Goal: Task Accomplishment & Management: Complete application form

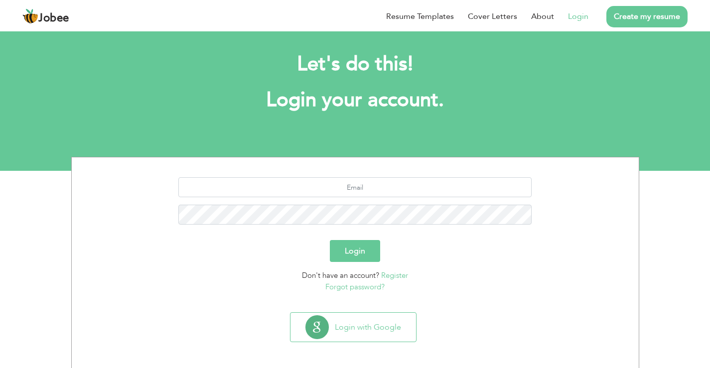
scroll to position [10, 0]
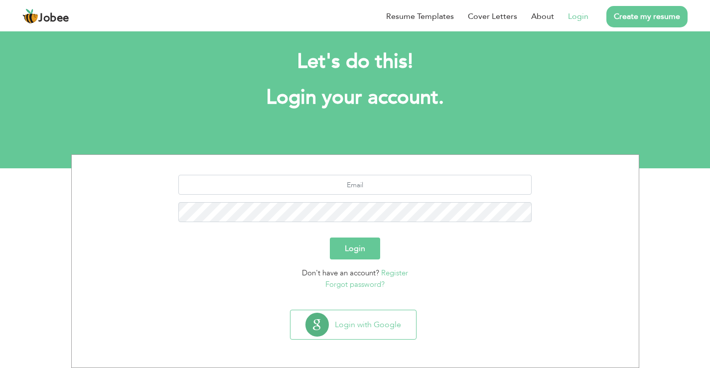
click at [397, 270] on link "Register" at bounding box center [394, 273] width 27 height 10
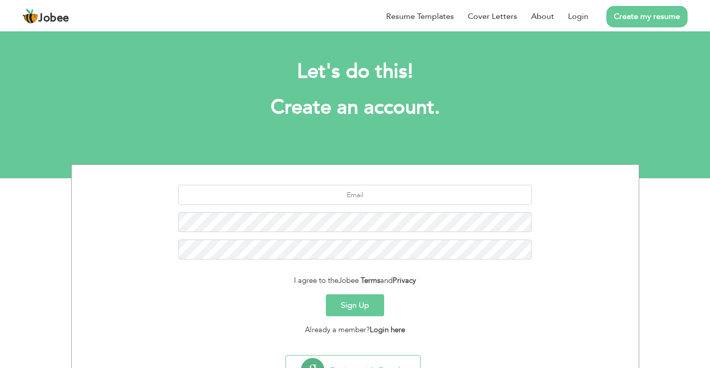
click at [355, 311] on button "Sign Up" at bounding box center [355, 305] width 58 height 22
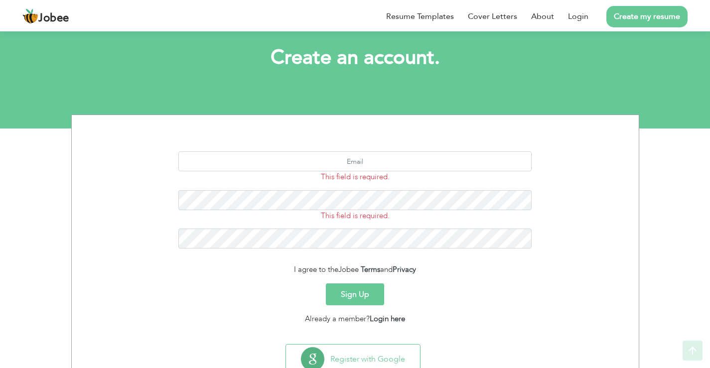
scroll to position [84, 0]
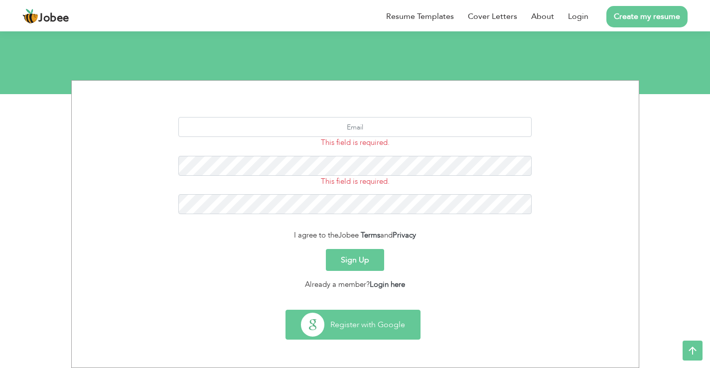
click at [378, 327] on button "Register with Google" at bounding box center [353, 324] width 134 height 29
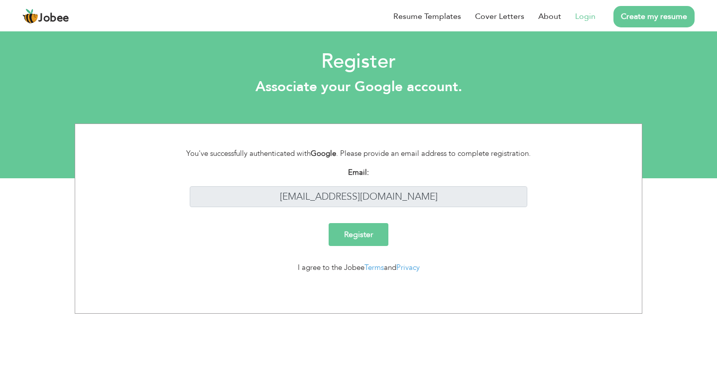
click at [353, 231] on input "Register" at bounding box center [359, 234] width 60 height 23
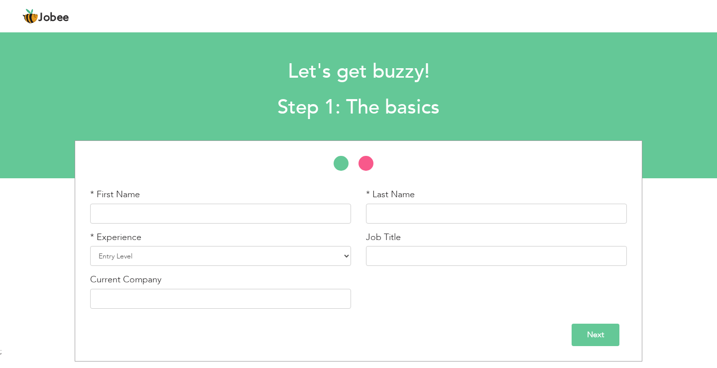
click at [273, 230] on div "* First Name" at bounding box center [221, 209] width 276 height 43
click at [275, 215] on input "text" at bounding box center [220, 214] width 261 height 20
type input "[PERSON_NAME]"
click at [423, 218] on input "text" at bounding box center [496, 214] width 261 height 20
type input "Jan"
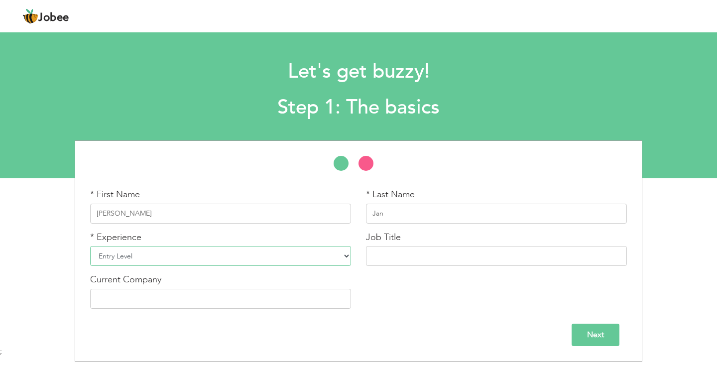
click at [176, 261] on select "Entry Level Less than 1 Year 1 Year 2 Years 3 Years 4 Years 5 Years 6 Years 7 Y…" at bounding box center [220, 256] width 261 height 20
select select "4"
click at [90, 246] on select "Entry Level Less than 1 Year 1 Year 2 Years 3 Years 4 Years 5 Years 6 Years 7 Y…" at bounding box center [220, 256] width 261 height 20
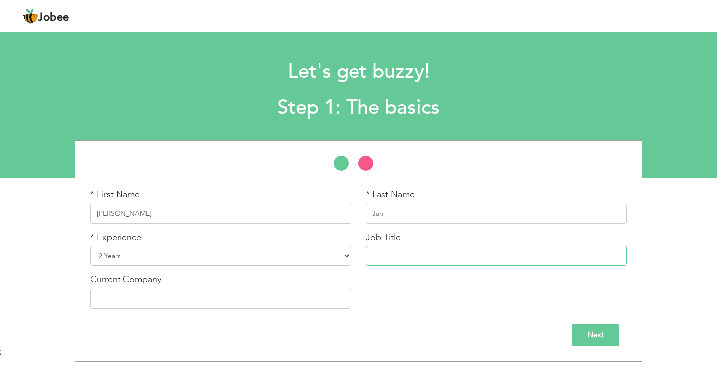
click at [395, 259] on input "text" at bounding box center [496, 256] width 261 height 20
type input "b"
type input "Business Intelligence Developer"
click at [284, 310] on div "Current Company" at bounding box center [221, 294] width 276 height 43
click at [285, 305] on input "text" at bounding box center [220, 299] width 261 height 20
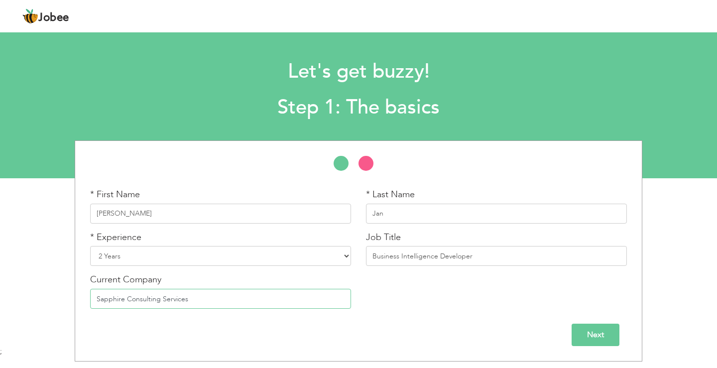
type input "Sapphire Consulting Services"
click at [582, 335] on input "Next" at bounding box center [596, 335] width 48 height 22
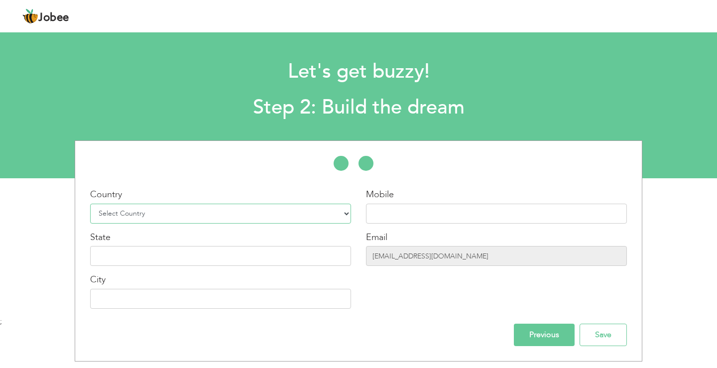
click at [347, 215] on select "Select Country Afghanistan Albania Algeria American Samoa Andorra Angola Anguil…" at bounding box center [220, 214] width 261 height 20
select select "166"
click at [90, 204] on select "Select Country Afghanistan Albania Algeria American Samoa Andorra Angola Anguil…" at bounding box center [220, 214] width 261 height 20
click at [407, 216] on input "text" at bounding box center [496, 214] width 261 height 20
type input "03169687853"
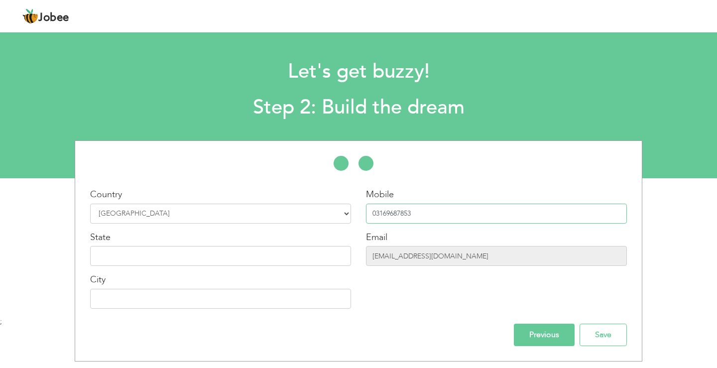
type input "[GEOGRAPHIC_DATA] (Urban)"
click at [273, 251] on input "text" at bounding box center [220, 256] width 261 height 20
type input "Sindh"
click at [610, 335] on input "Save" at bounding box center [603, 335] width 47 height 22
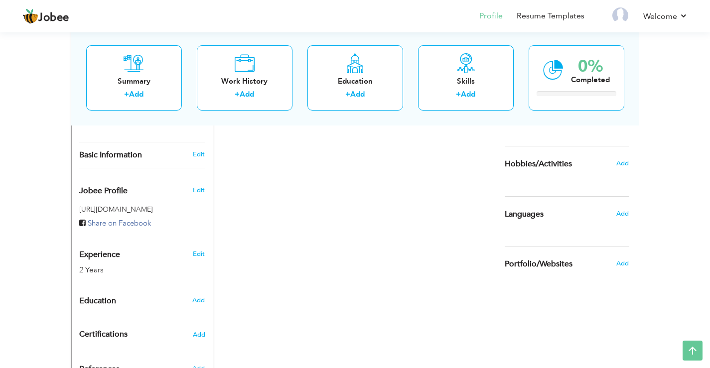
scroll to position [286, 0]
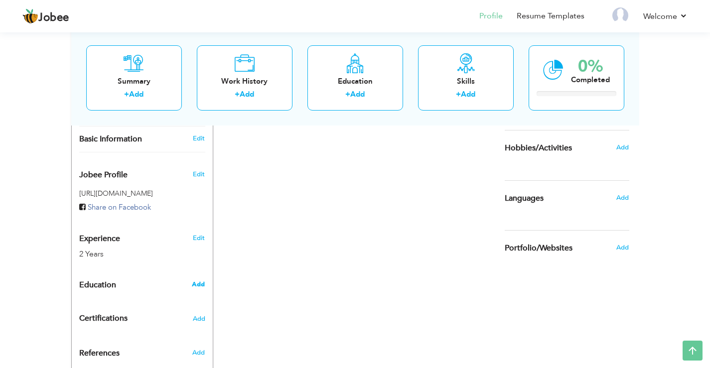
click at [198, 280] on span "Add" at bounding box center [198, 284] width 13 height 9
radio input "true"
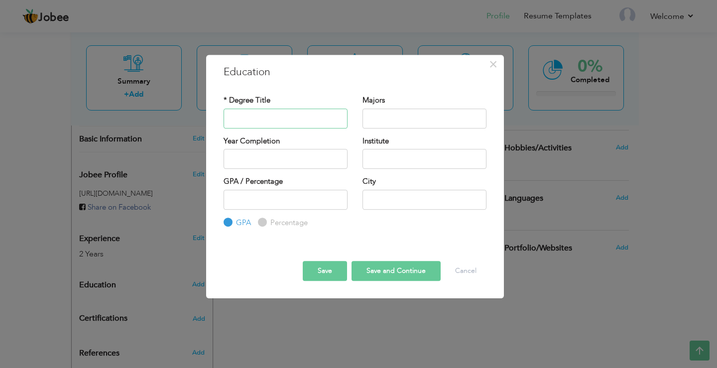
click at [291, 124] on input "text" at bounding box center [286, 119] width 124 height 20
click at [405, 114] on input "text" at bounding box center [425, 119] width 124 height 20
type input "2025"
click at [273, 153] on input "2025" at bounding box center [286, 159] width 124 height 20
click at [378, 158] on input "text" at bounding box center [425, 159] width 124 height 20
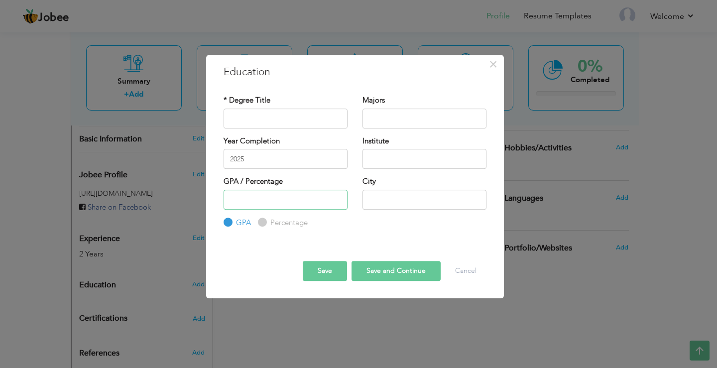
click at [318, 201] on input "number" at bounding box center [286, 200] width 124 height 20
click at [382, 204] on input "text" at bounding box center [425, 200] width 124 height 20
click at [261, 222] on input "Percentage" at bounding box center [261, 222] width 6 height 6
radio input "true"
click at [234, 222] on label "GPA" at bounding box center [242, 223] width 17 height 10
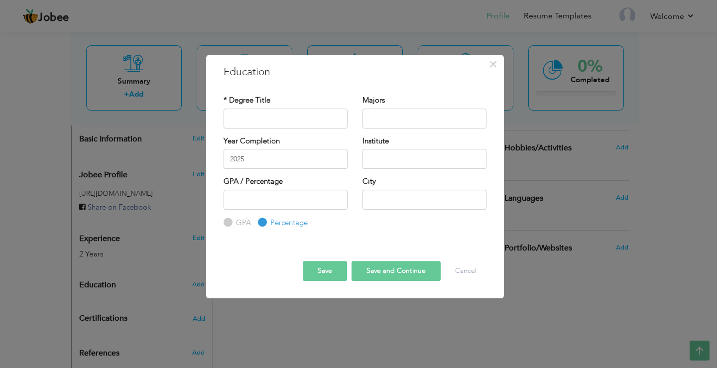
click at [230, 222] on input "GPA" at bounding box center [227, 222] width 6 height 6
radio input "true"
click at [452, 269] on button "Cancel" at bounding box center [465, 271] width 41 height 20
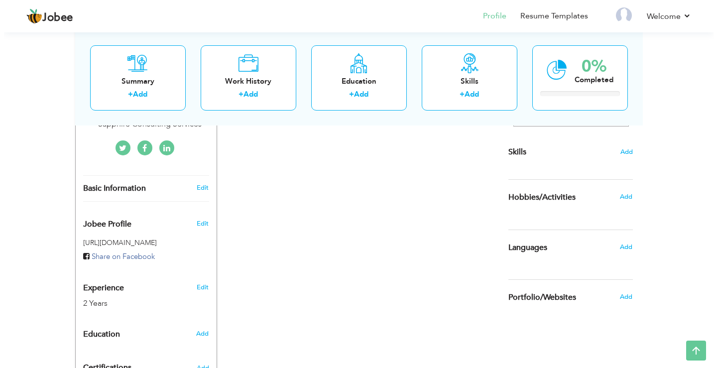
scroll to position [236, 0]
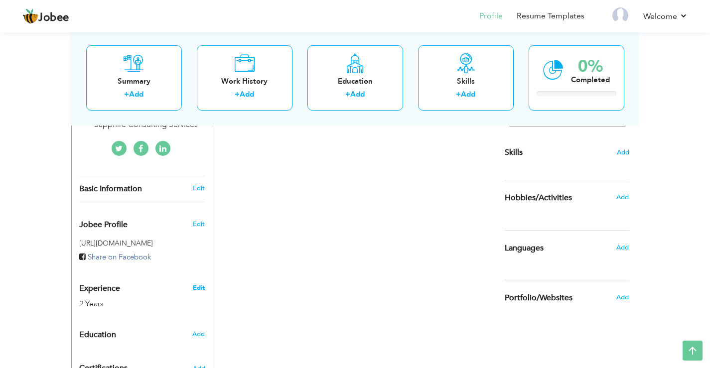
click at [197, 283] on link "Edit" at bounding box center [199, 287] width 12 height 9
type input "[PERSON_NAME]"
type input "Jan"
type input "03169687853"
select select "number:166"
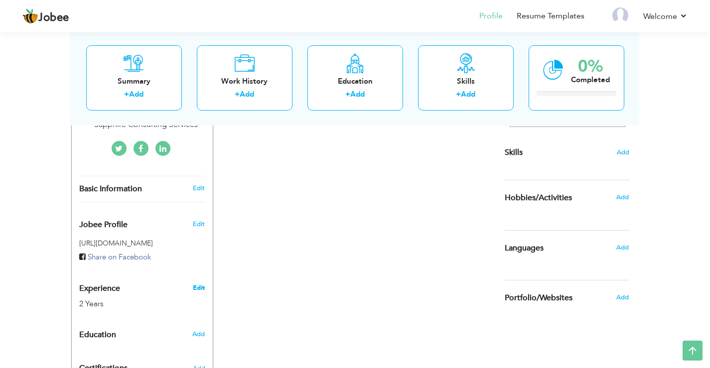
type input "Sindh"
type input "[GEOGRAPHIC_DATA] (Urban)"
select select "number:4"
type input "Sapphire Consulting Services"
type input "Business Intelligence Developer"
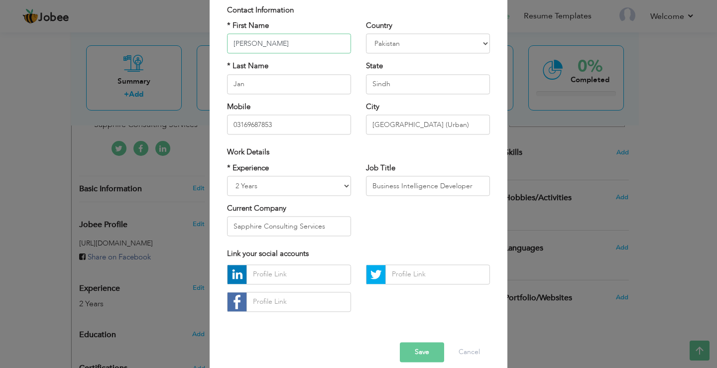
scroll to position [86, 0]
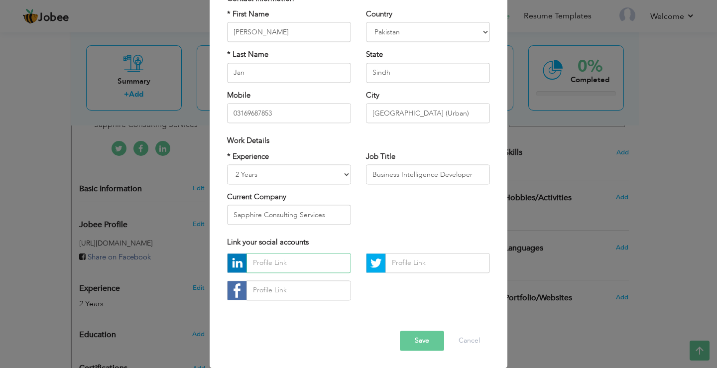
click at [261, 260] on input "text" at bounding box center [299, 263] width 105 height 20
click at [294, 257] on input "text" at bounding box center [299, 263] width 105 height 20
paste input "[URL][DOMAIN_NAME]"
type input "[URL][DOMAIN_NAME]"
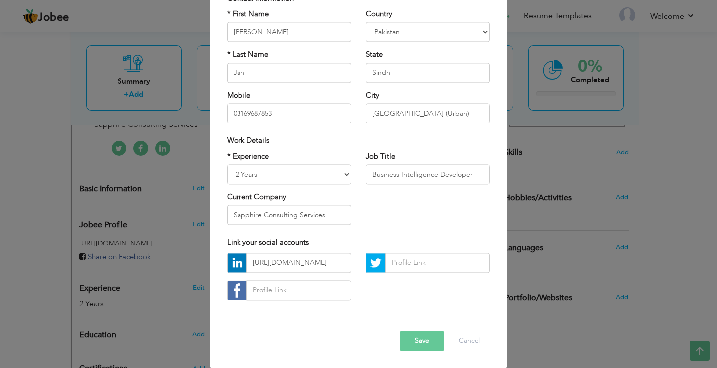
click at [426, 337] on button "Save" at bounding box center [422, 341] width 44 height 20
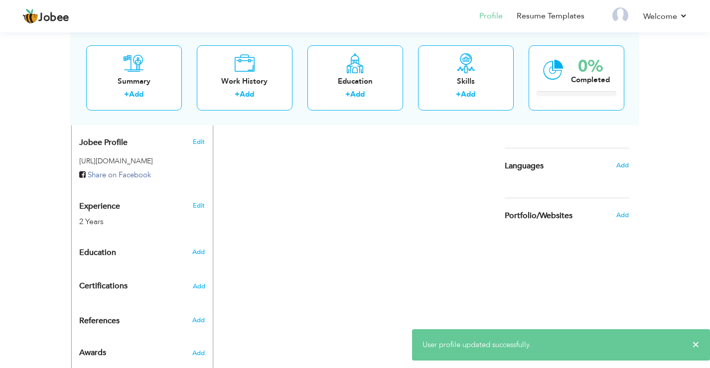
scroll to position [336, 0]
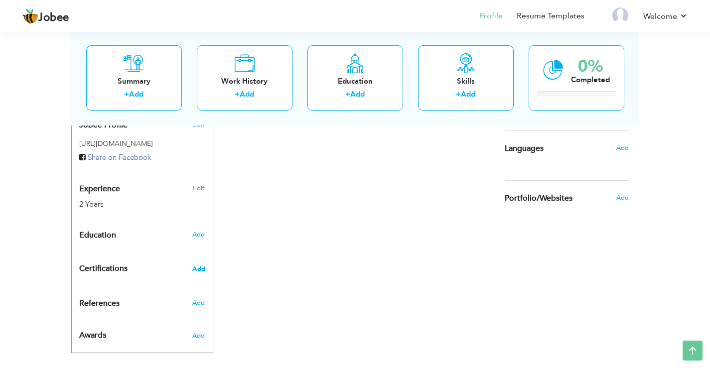
click at [192, 266] on span "Add" at bounding box center [198, 269] width 13 height 7
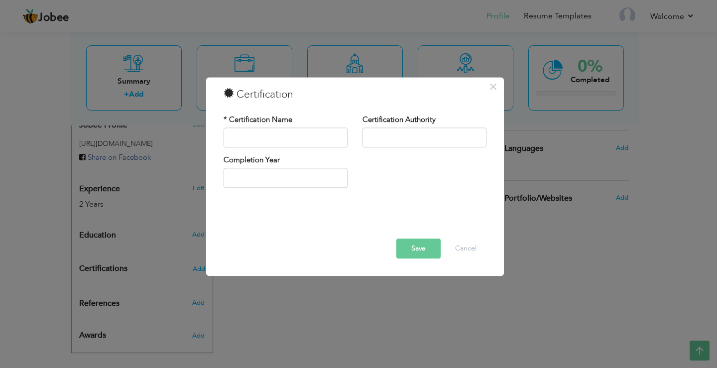
click at [373, 334] on div "× Certification * Certification Name Certification Authority Save" at bounding box center [358, 184] width 717 height 368
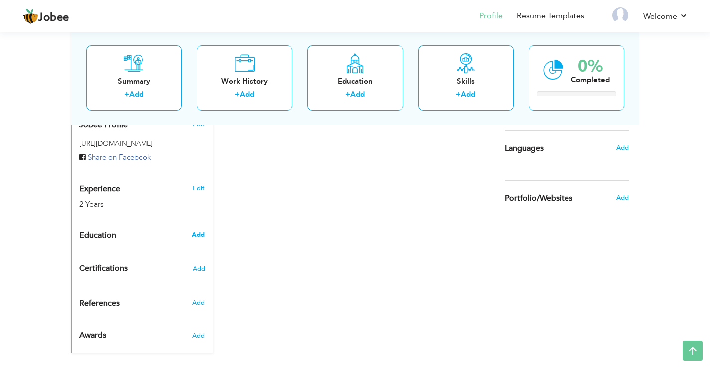
click at [194, 230] on span "Add" at bounding box center [198, 234] width 13 height 9
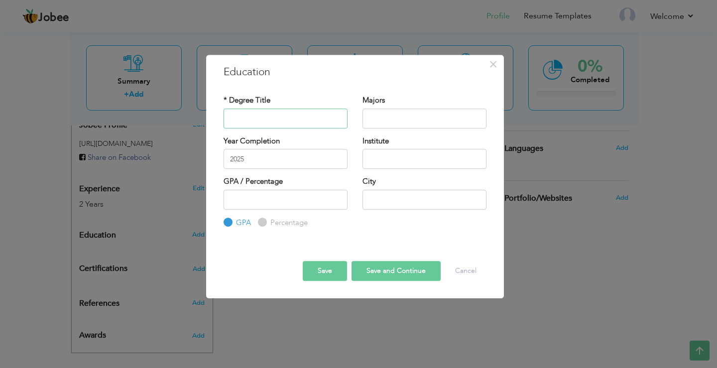
click at [264, 114] on input "text" at bounding box center [286, 119] width 124 height 20
click at [112, 318] on div "× Education * Degree Title Majors Year Completion 2025 Institute" at bounding box center [358, 184] width 717 height 368
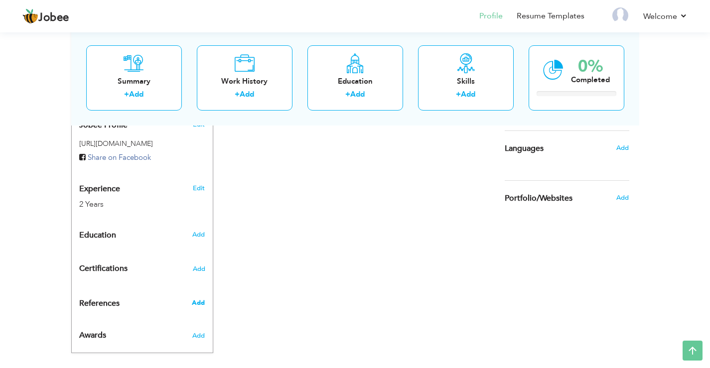
click at [204, 298] on span "Add" at bounding box center [198, 302] width 13 height 9
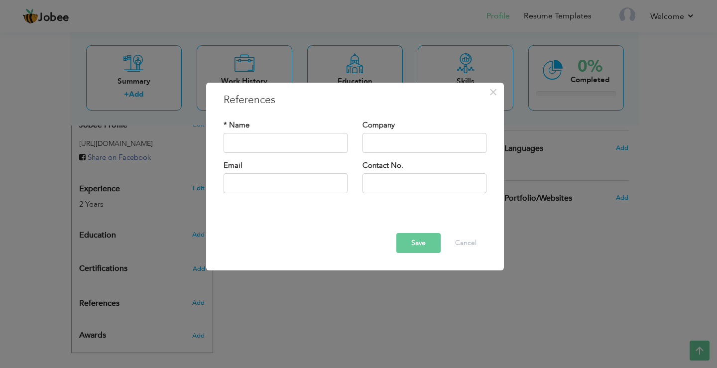
click at [279, 302] on div "× References * Name Company Email" at bounding box center [358, 184] width 717 height 368
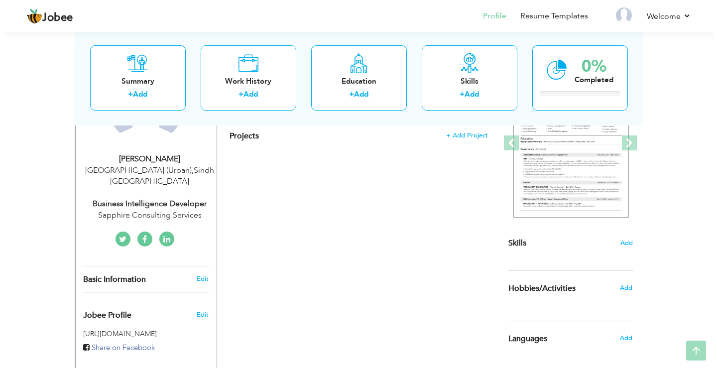
scroll to position [149, 0]
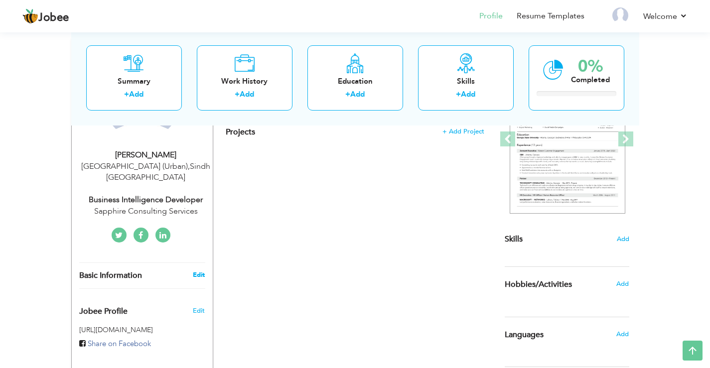
click at [196, 270] on link "Edit" at bounding box center [199, 274] width 12 height 9
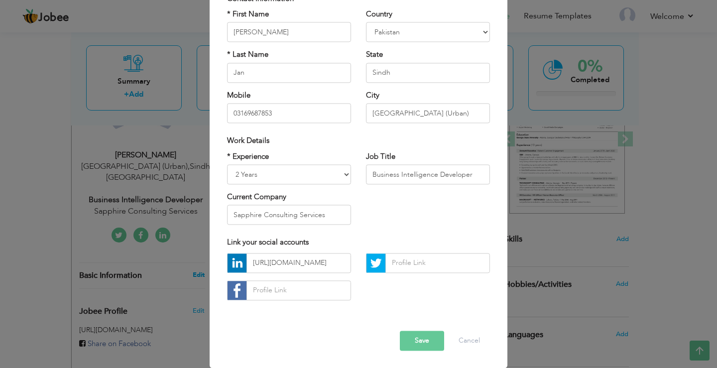
scroll to position [0, 0]
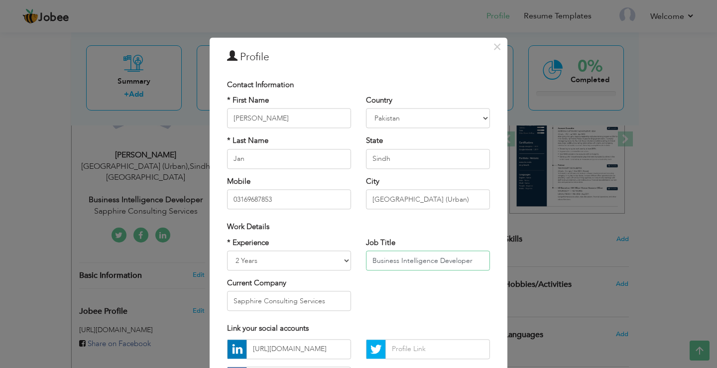
drag, startPoint x: 478, startPoint y: 263, endPoint x: 334, endPoint y: 270, distance: 144.2
click at [334, 270] on div "* Experience Entry Level Less than 1 Year 1 Year 2 Years 3 Years 4 Years 5 Year…" at bounding box center [359, 278] width 278 height 81
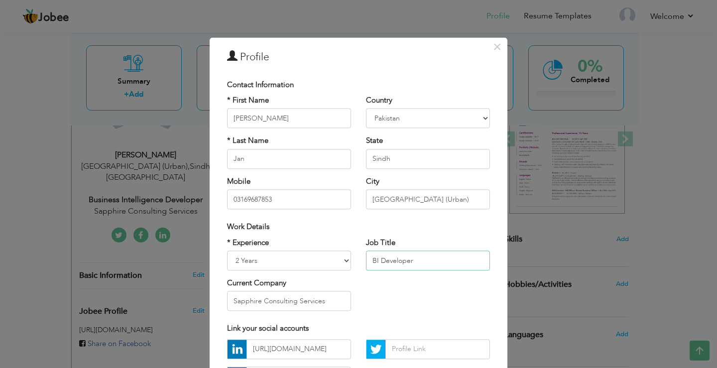
type input "BI Developer"
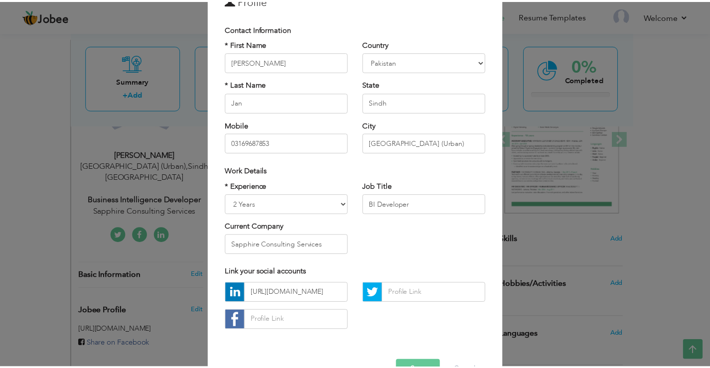
scroll to position [73, 0]
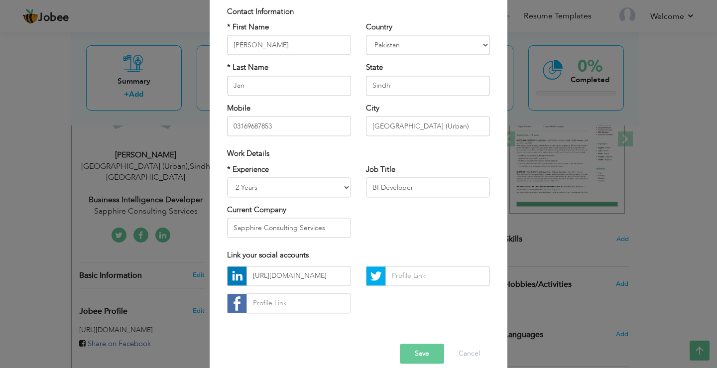
click at [414, 352] on button "Save" at bounding box center [422, 354] width 44 height 20
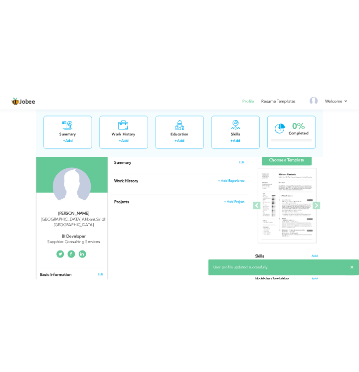
scroll to position [50, 0]
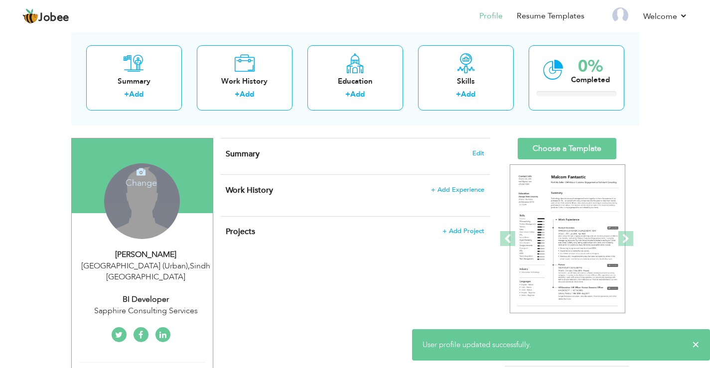
click at [142, 190] on div "Change Remove" at bounding box center [142, 201] width 76 height 76
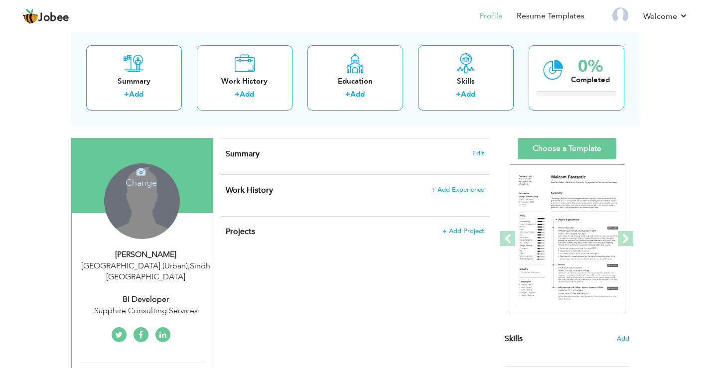
click at [148, 174] on h4 "Change" at bounding box center [141, 176] width 71 height 24
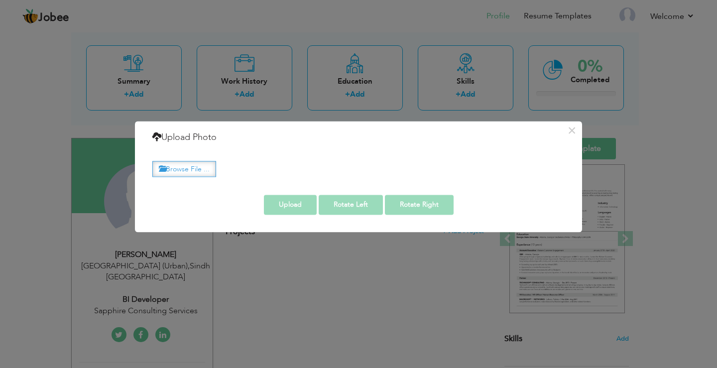
click at [198, 163] on label "Browse File ..." at bounding box center [184, 168] width 64 height 15
click at [0, 0] on input "Browse File ..." at bounding box center [0, 0] width 0 height 0
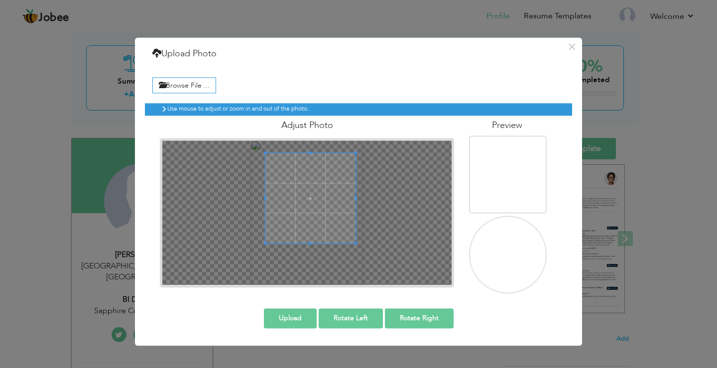
click at [325, 156] on span at bounding box center [311, 198] width 90 height 90
click at [300, 250] on span at bounding box center [311, 249] width 96 height 2
click at [320, 157] on span at bounding box center [311, 156] width 93 height 2
click at [261, 251] on span at bounding box center [261, 252] width 2 height 2
click at [287, 318] on button "Upload" at bounding box center [290, 318] width 53 height 20
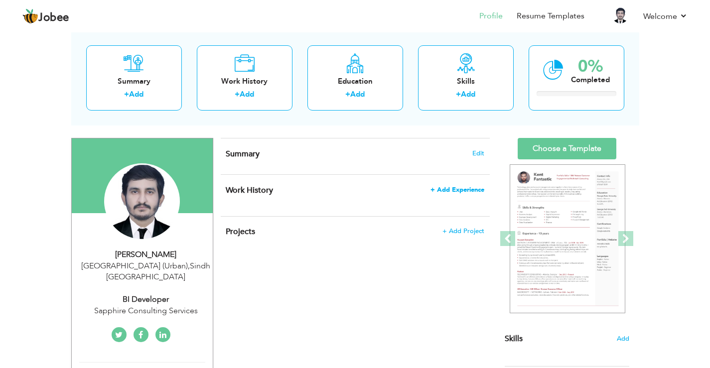
click at [457, 192] on span "+ Add Experience" at bounding box center [457, 189] width 54 height 7
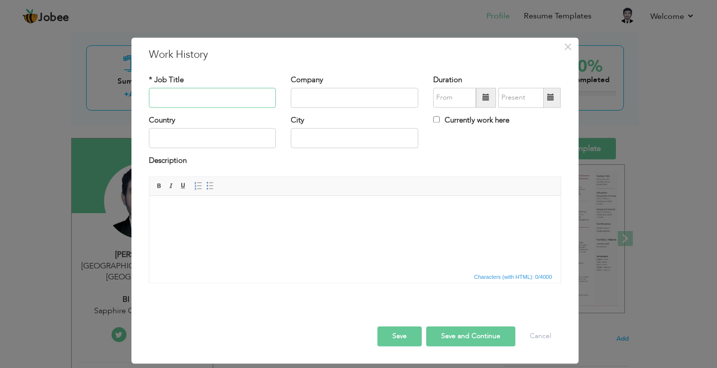
click at [214, 98] on input "text" at bounding box center [213, 98] width 128 height 20
paste input "Data Entry Operator"
type input "Data Entry Operator"
click at [343, 90] on input "text" at bounding box center [355, 98] width 128 height 20
click at [330, 97] on input "text" at bounding box center [355, 98] width 128 height 20
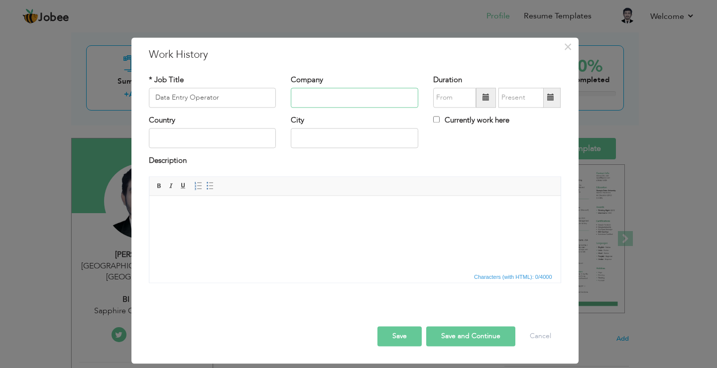
paste input "PLE International"
type input "PLE International"
click at [471, 98] on input "08/2025" at bounding box center [454, 98] width 43 height 20
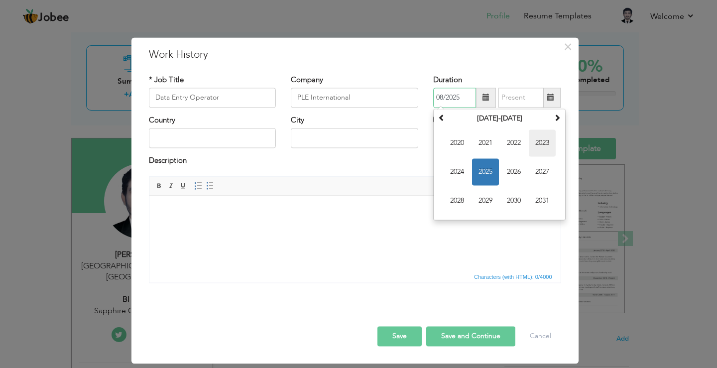
click at [538, 141] on span "2023" at bounding box center [542, 143] width 27 height 27
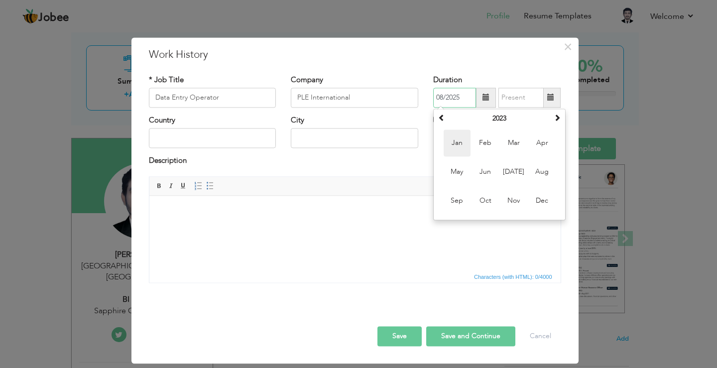
click at [459, 142] on span "Jan" at bounding box center [457, 143] width 27 height 27
type input "01/2023"
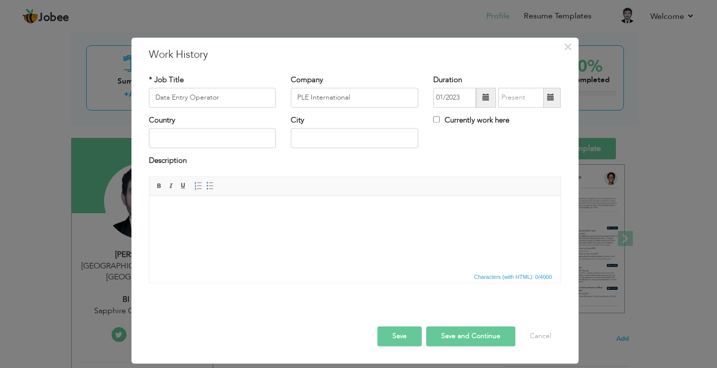
click at [546, 98] on span at bounding box center [550, 98] width 19 height 20
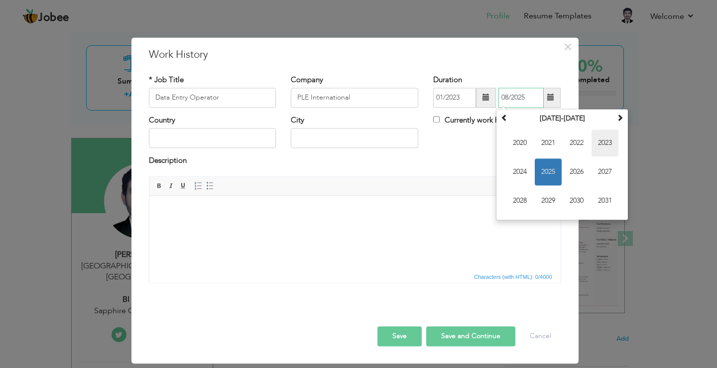
click at [597, 142] on span "2023" at bounding box center [605, 143] width 27 height 27
click at [523, 198] on span "Sep" at bounding box center [520, 200] width 27 height 27
type input "09/2023"
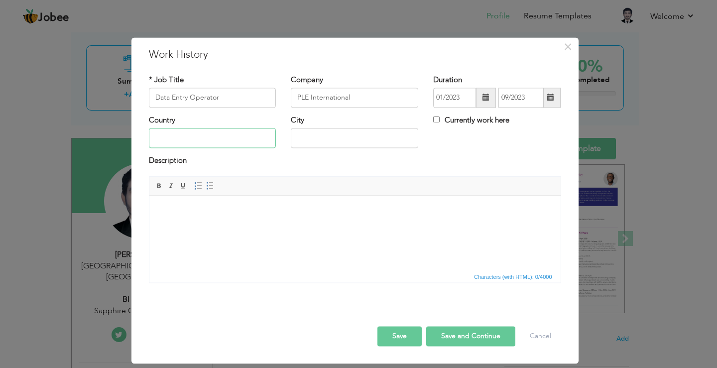
click at [202, 134] on input "text" at bounding box center [213, 139] width 128 height 20
type input "[GEOGRAPHIC_DATA]"
click at [367, 131] on input "[GEOGRAPHIC_DATA] (Urban)" at bounding box center [355, 139] width 128 height 20
type input "H"
type input "[GEOGRAPHIC_DATA]"
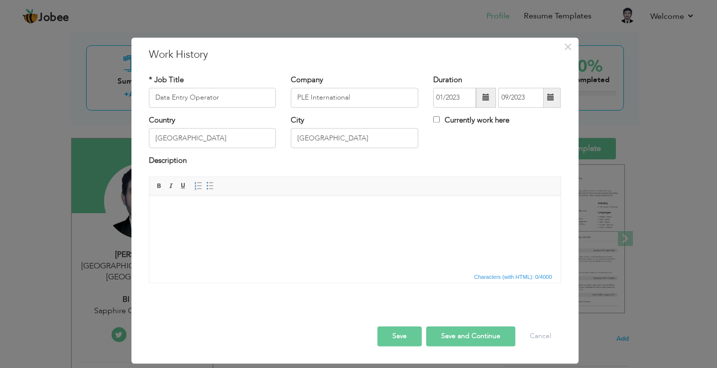
click at [291, 226] on html at bounding box center [354, 211] width 411 height 30
click at [188, 225] on html at bounding box center [354, 211] width 411 height 30
drag, startPoint x: 188, startPoint y: 225, endPoint x: 277, endPoint y: 242, distance: 90.4
click at [277, 226] on html at bounding box center [354, 211] width 411 height 30
drag, startPoint x: 233, startPoint y: 194, endPoint x: 92, endPoint y: 15, distance: 228.1
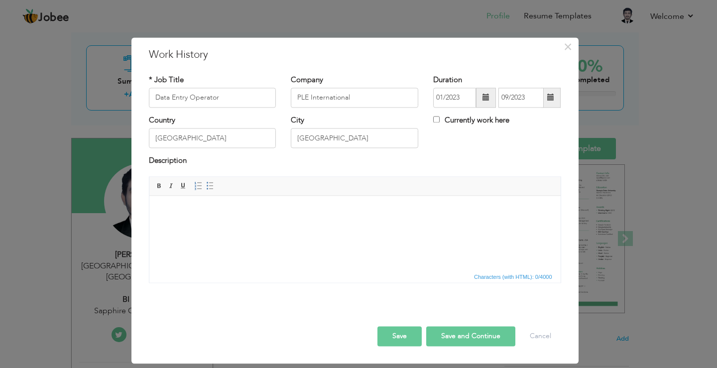
drag, startPoint x: 248, startPoint y: 225, endPoint x: 240, endPoint y: 246, distance: 22.4
click at [240, 226] on html at bounding box center [354, 211] width 411 height 30
click at [178, 211] on body at bounding box center [355, 211] width 392 height 10
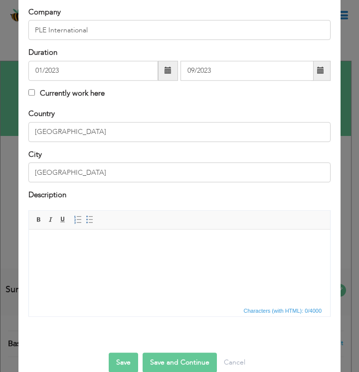
scroll to position [120, 0]
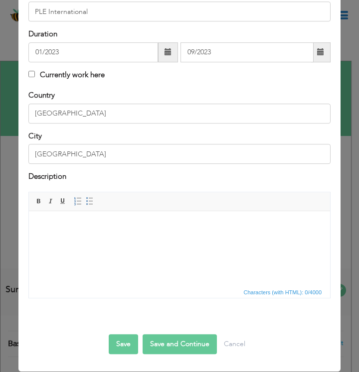
click at [113, 242] on html at bounding box center [179, 226] width 301 height 30
click at [83, 241] on html at bounding box center [179, 226] width 301 height 30
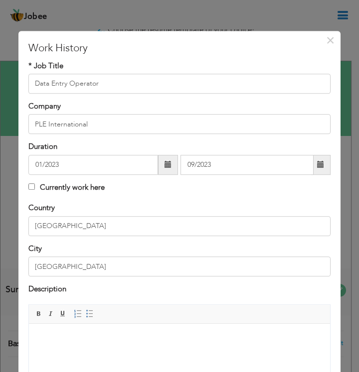
scroll to position [0, 0]
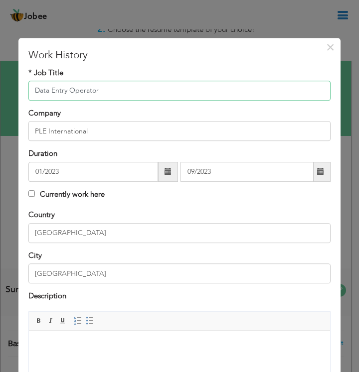
drag, startPoint x: 130, startPoint y: 92, endPoint x: 0, endPoint y: 92, distance: 129.5
click at [0, 92] on div "× Work History * Job Title Data Entry Operator Company PLE International" at bounding box center [179, 186] width 359 height 372
click at [118, 85] on input "Data Entry Operator" at bounding box center [179, 91] width 302 height 20
drag, startPoint x: 103, startPoint y: 90, endPoint x: 30, endPoint y: 89, distance: 73.2
click at [30, 89] on input "Data Entry Operator" at bounding box center [179, 91] width 302 height 20
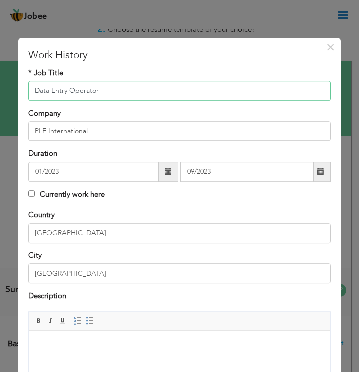
paste input "Business Intelligence Develope"
type input "Business Intelligence Developer"
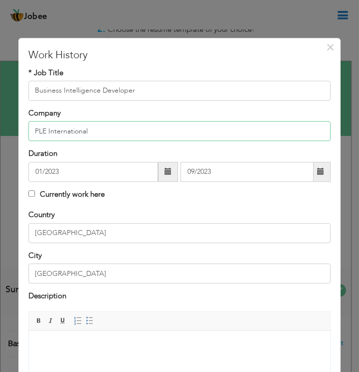
drag, startPoint x: 136, startPoint y: 136, endPoint x: 10, endPoint y: 129, distance: 125.8
click at [10, 129] on div "× Work History * Job Title Business Intelligence Developer Company PLE Internat…" at bounding box center [179, 186] width 359 height 372
paste input "Sapphire Consulting Services"
type input "Sapphire Consulting Services"
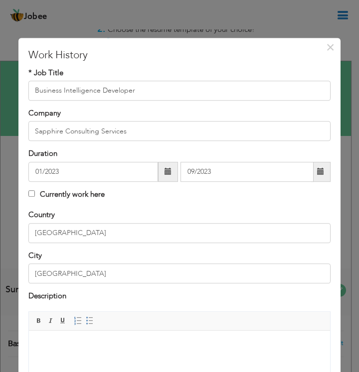
click at [172, 172] on span at bounding box center [168, 172] width 20 height 20
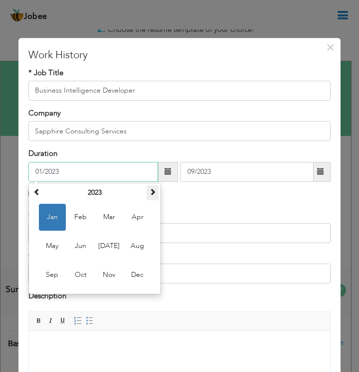
click at [153, 194] on span at bounding box center [152, 191] width 7 height 7
click at [61, 219] on span "Jan" at bounding box center [52, 217] width 27 height 27
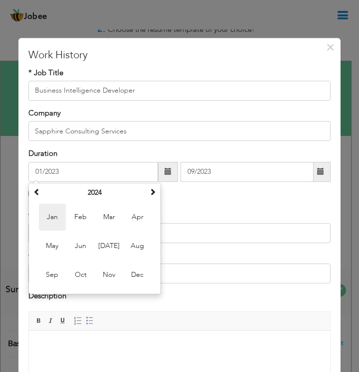
type input "01/2024"
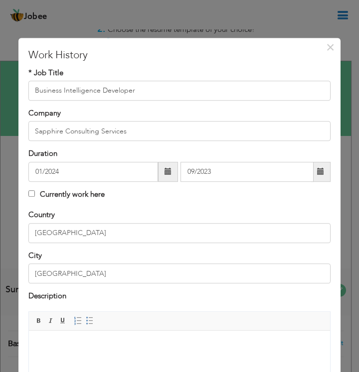
click at [317, 172] on span at bounding box center [320, 171] width 7 height 7
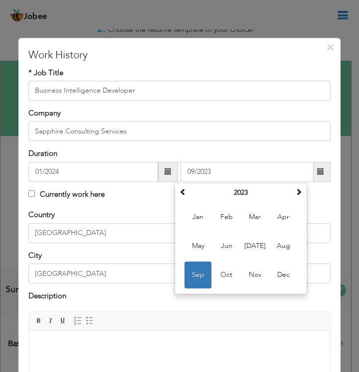
click at [158, 194] on div "Currently work here" at bounding box center [179, 195] width 302 height 13
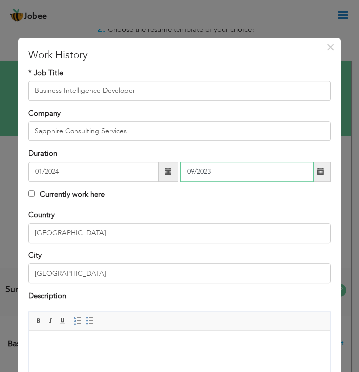
click at [248, 172] on input "09/2023" at bounding box center [246, 172] width 133 height 20
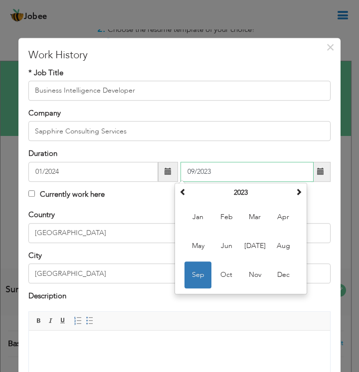
drag, startPoint x: 227, startPoint y: 173, endPoint x: 171, endPoint y: 177, distance: 55.9
click at [171, 177] on div "01/2024 09/2023 [DATE] Su Mo Tu We Th Fr Sa 27 28 29 30 31 1 2 3 4 5 6 7 8 9 10…" at bounding box center [179, 172] width 302 height 20
click at [139, 198] on div "Currently work here" at bounding box center [179, 195] width 302 height 13
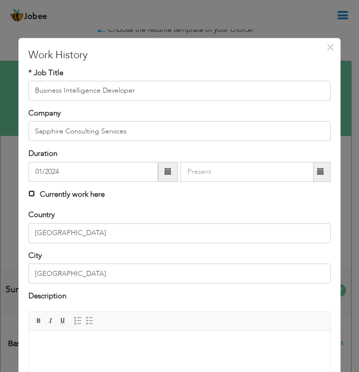
click at [29, 191] on input "Currently work here" at bounding box center [31, 193] width 6 height 6
checkbox input "true"
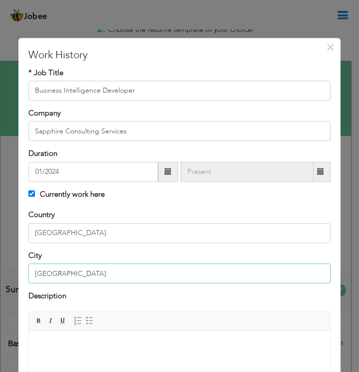
drag, startPoint x: 104, startPoint y: 267, endPoint x: 0, endPoint y: 244, distance: 106.5
click at [0, 244] on div "× Work History * Job Title Business Intelligence Developer Company Sapphire Con…" at bounding box center [179, 186] width 359 height 372
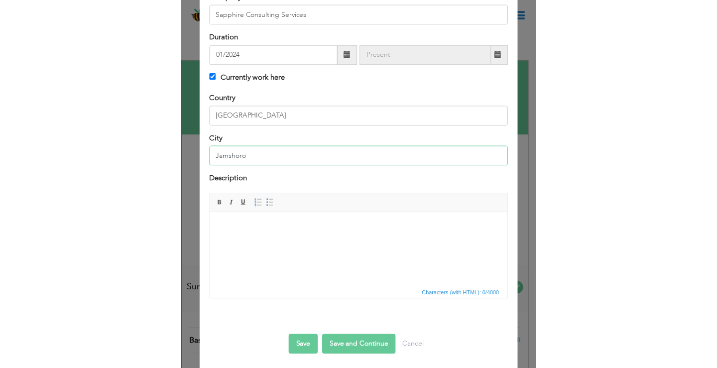
scroll to position [120, 0]
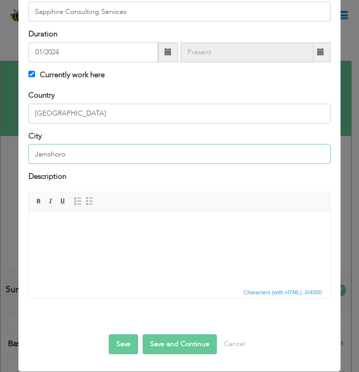
type input "Jamshoro"
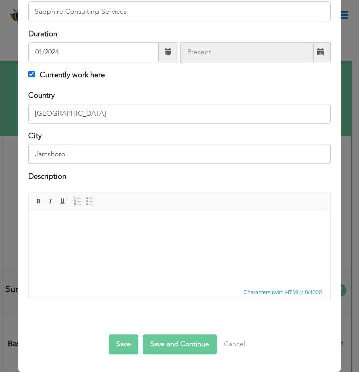
click at [94, 239] on html at bounding box center [179, 226] width 301 height 30
click at [261, 292] on span "Characters (with HTML): 0/4000" at bounding box center [283, 292] width 82 height 9
drag, startPoint x: 303, startPoint y: 293, endPoint x: 236, endPoint y: 300, distance: 67.6
click at [236, 300] on div "Rich Text Editor, workEditor Editor toolbars Basic Styles Bold Italic Underline…" at bounding box center [179, 249] width 317 height 114
click at [73, 227] on body at bounding box center [179, 226] width 281 height 10
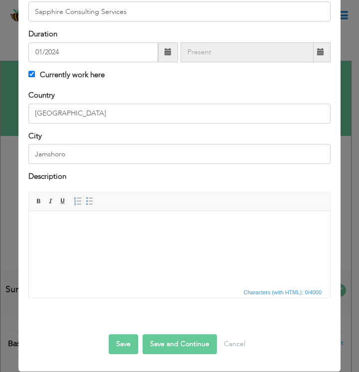
click at [83, 226] on body at bounding box center [179, 226] width 281 height 10
click at [126, 242] on html at bounding box center [179, 226] width 301 height 30
click at [122, 345] on button "Save" at bounding box center [123, 345] width 29 height 20
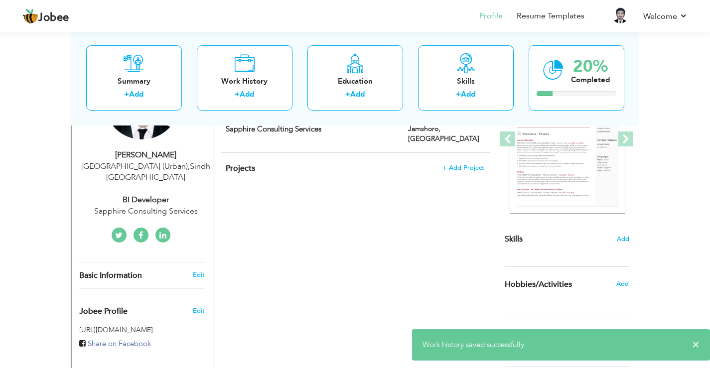
scroll to position [100, 0]
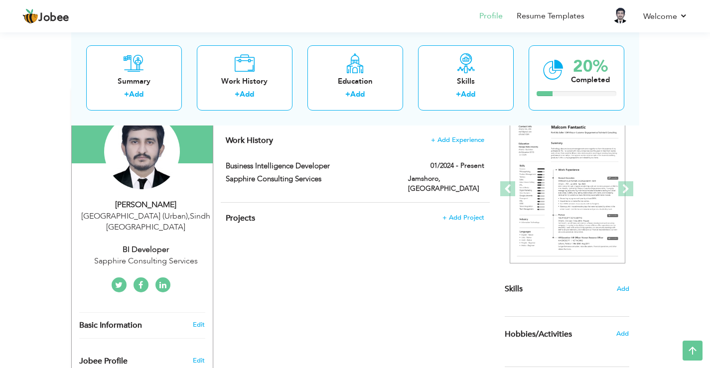
click at [166, 277] on link at bounding box center [162, 284] width 15 height 15
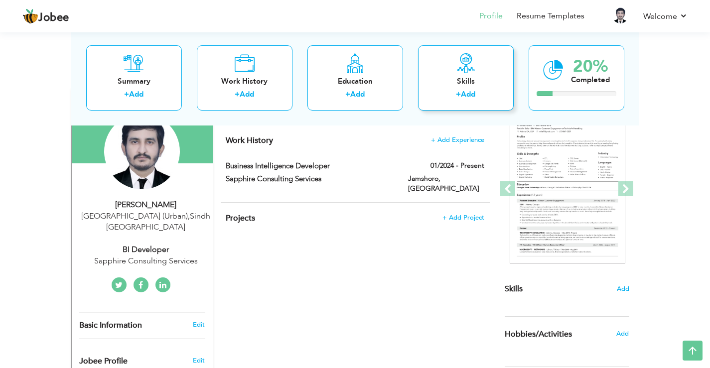
click at [444, 86] on div "Skills" at bounding box center [466, 81] width 80 height 10
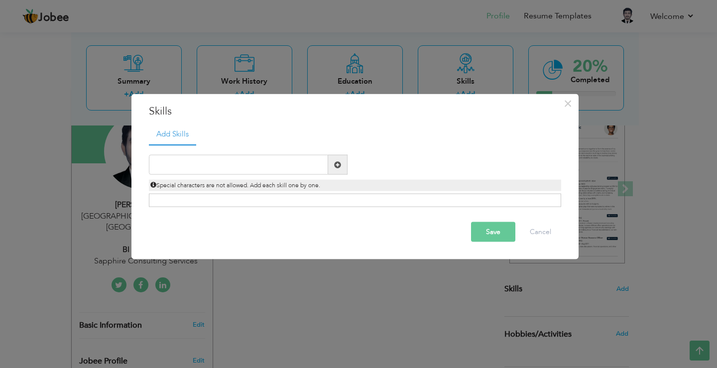
click at [347, 165] on span at bounding box center [337, 165] width 19 height 20
click at [335, 165] on span at bounding box center [337, 164] width 7 height 7
click at [316, 170] on input "text" at bounding box center [238, 165] width 179 height 20
click at [187, 169] on input "text" at bounding box center [238, 165] width 179 height 20
paste input "ETL & Data Integration"
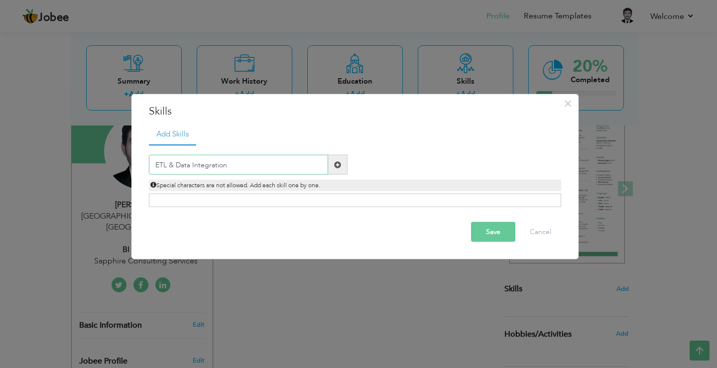
type input "ETL & Data Integration"
click at [322, 197] on div "Click on , to mark skill as primary." at bounding box center [355, 200] width 412 height 13
click at [322, 206] on div "Click on , to mark skill as primary." at bounding box center [355, 200] width 412 height 13
click at [335, 165] on span at bounding box center [337, 164] width 7 height 7
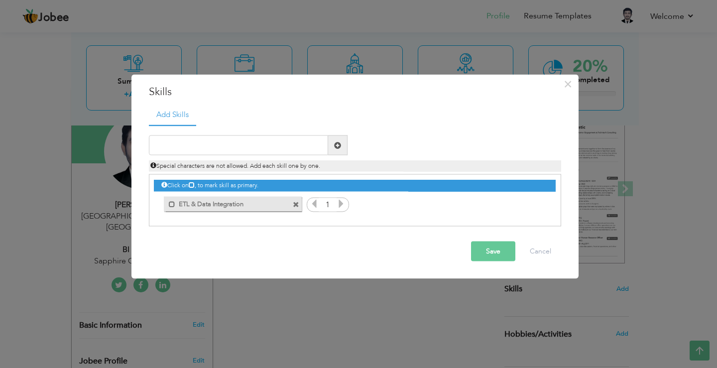
click at [339, 205] on icon at bounding box center [341, 203] width 9 height 9
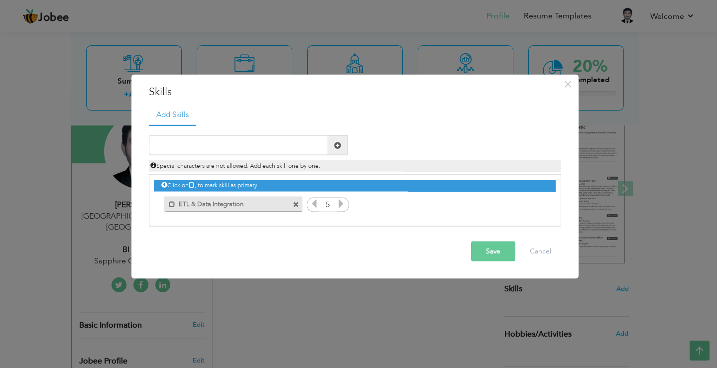
click at [339, 205] on icon at bounding box center [341, 203] width 9 height 9
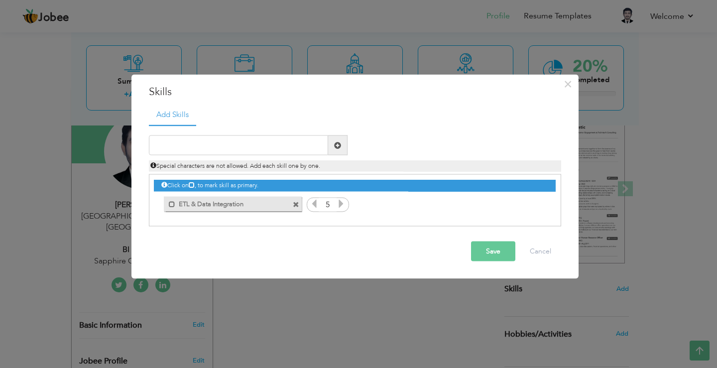
click at [339, 205] on icon at bounding box center [341, 203] width 9 height 9
click at [569, 89] on span "×" at bounding box center [568, 84] width 8 height 18
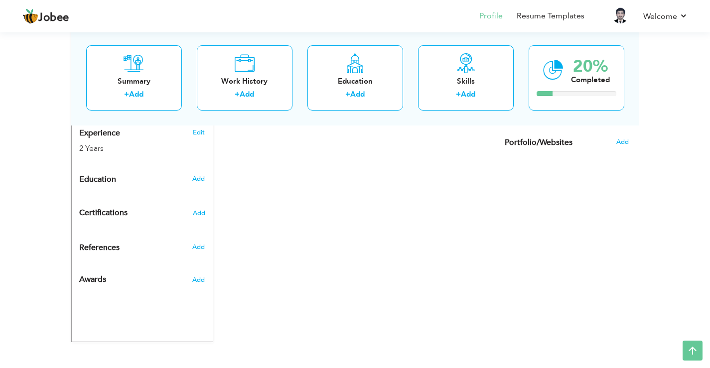
scroll to position [393, 0]
